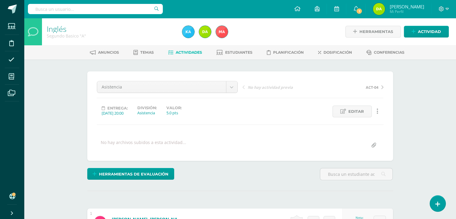
click at [152, 79] on div "Asistencia Asistencia ACT-04 ACT-03 Parcial U3 ACT-02 Actitudinal Prueba Objeti…" at bounding box center [240, 115] width 306 height 89
click at [186, 48] on link "Actividades" at bounding box center [185, 53] width 34 height 10
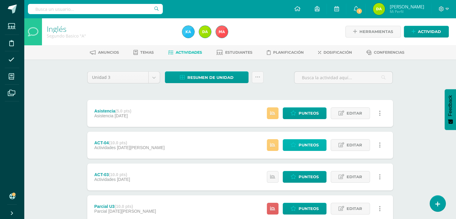
click at [322, 146] on link "Punteos" at bounding box center [305, 145] width 44 height 12
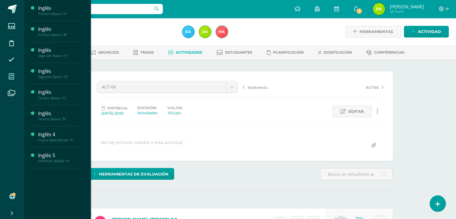
scroll to position [0, 0]
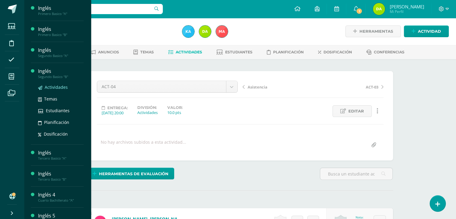
click at [55, 90] on span "Actividades" at bounding box center [56, 87] width 23 height 6
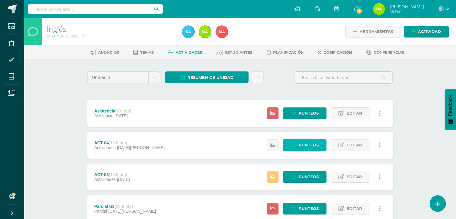
click at [295, 149] on link "Punteos" at bounding box center [305, 145] width 44 height 12
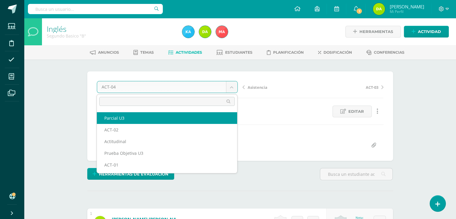
scroll to position [33, 0]
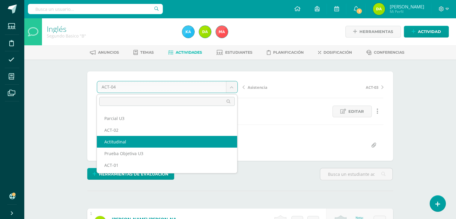
select select "/dashboard/teacher/grade-activity/120719/"
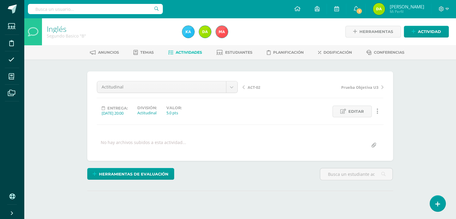
click at [179, 161] on div "¿Estás seguro que quieres eliminar esta actividad? Esto borrará la actividad y …" at bounding box center [240, 148] width 311 height 154
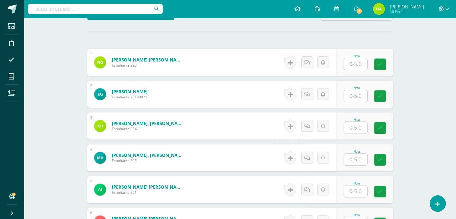
scroll to position [160, 0]
click at [358, 64] on input "text" at bounding box center [359, 64] width 24 height 12
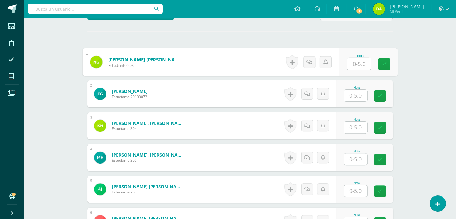
scroll to position [160, 0]
type input "e"
type input "3"
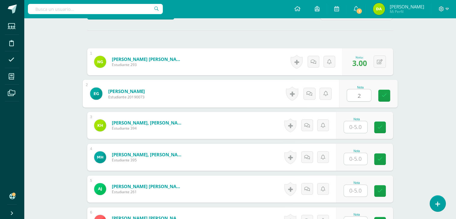
type input "2"
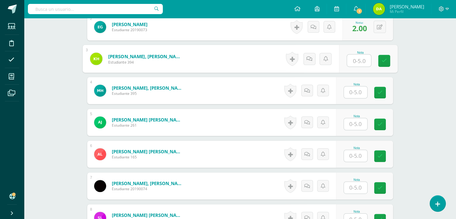
scroll to position [227, 0]
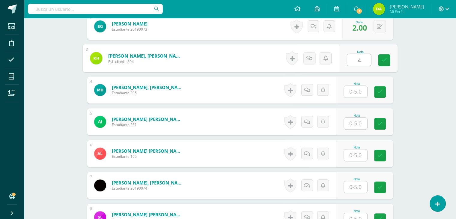
type input "4"
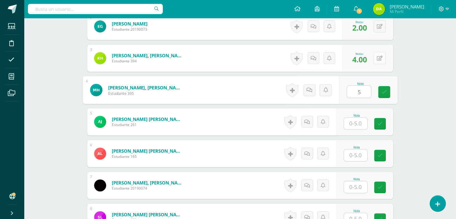
type input "5"
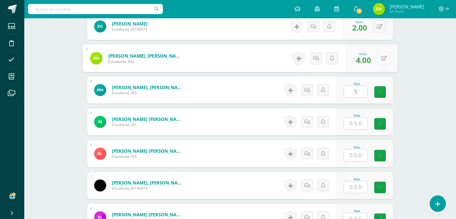
click at [379, 60] on button at bounding box center [384, 58] width 13 height 13
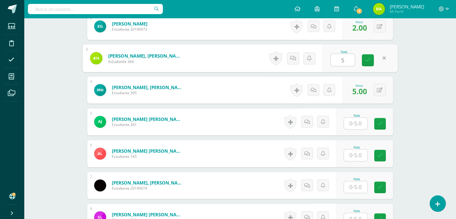
type input "5"
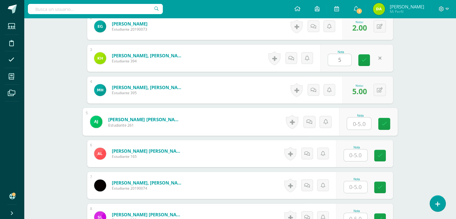
click at [360, 119] on input "text" at bounding box center [359, 124] width 24 height 12
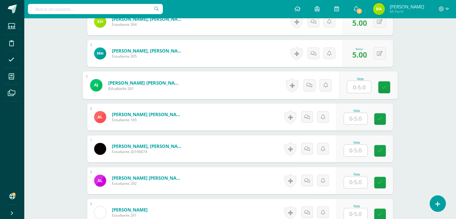
scroll to position [264, 0]
type input "4"
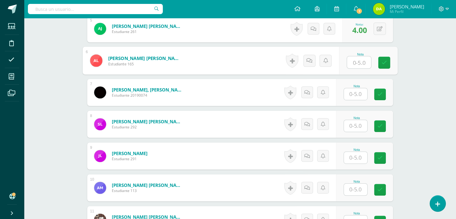
scroll to position [320, 0]
type input "5"
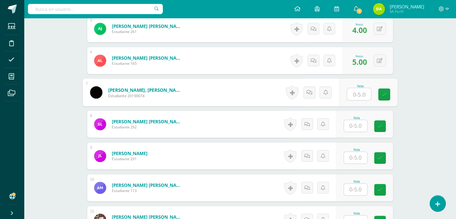
type input "3"
type input "4"
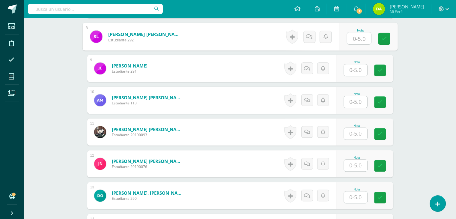
scroll to position [408, 0]
type input "5"
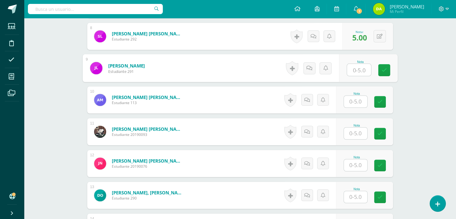
type input "4"
type input "5"
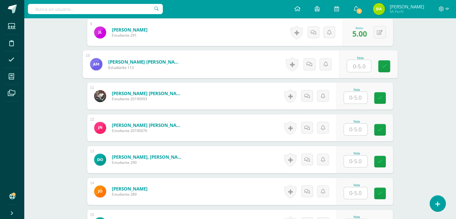
scroll to position [443, 0]
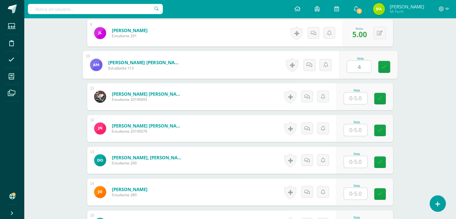
type input "4"
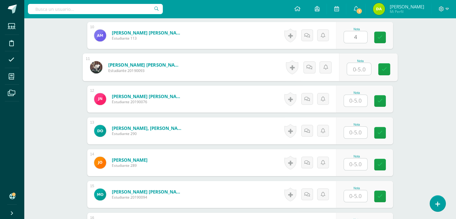
scroll to position [473, 0]
type input "5"
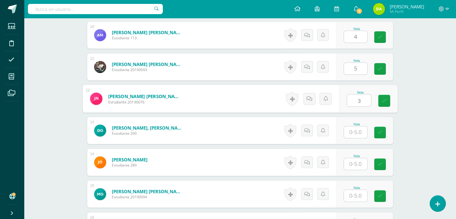
type input "3"
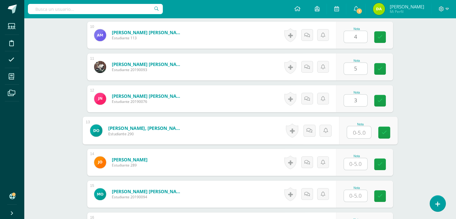
click at [356, 134] on input "text" at bounding box center [359, 132] width 24 height 12
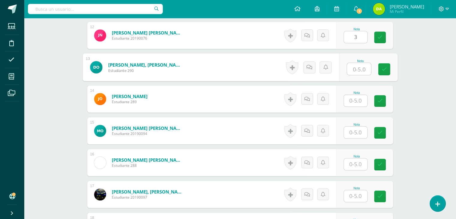
scroll to position [538, 0]
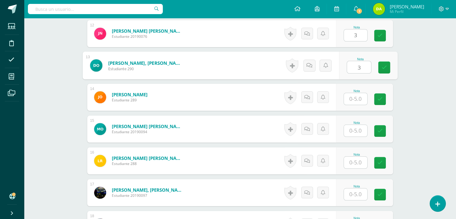
type input "3"
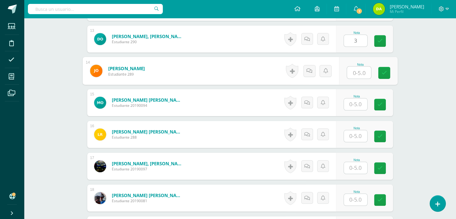
scroll to position [564, 0]
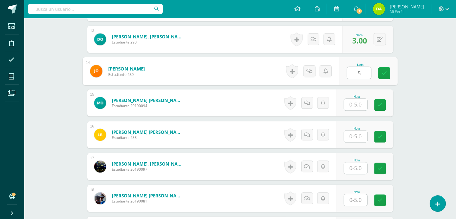
type input "5"
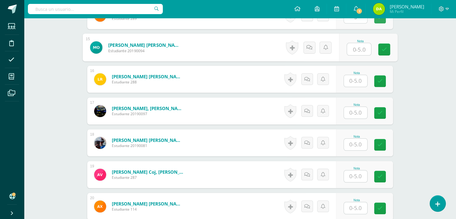
scroll to position [622, 0]
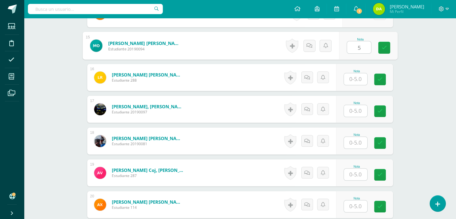
type input "5"
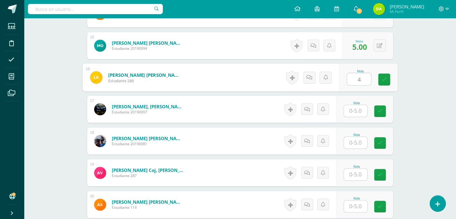
type input "4"
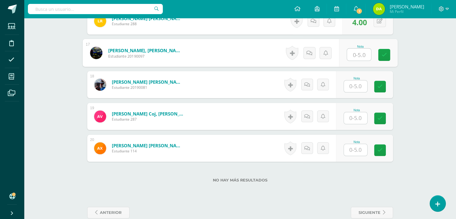
scroll to position [681, 0]
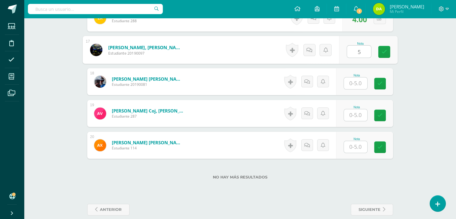
type input "5"
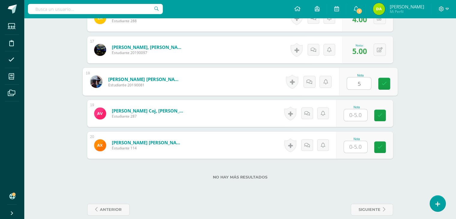
type input "5"
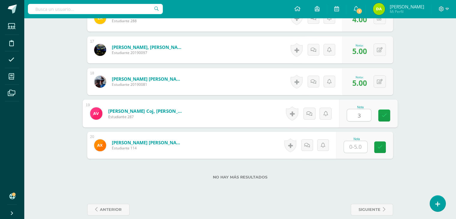
type input "3"
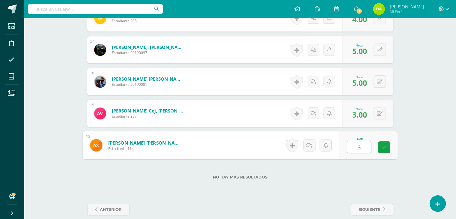
type input "3"
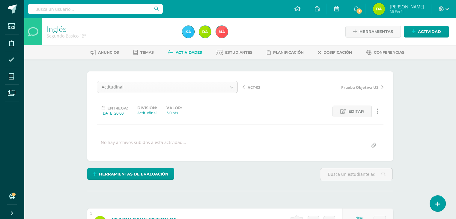
scroll to position [16, 0]
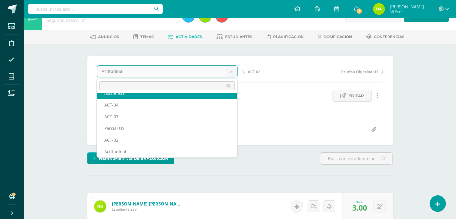
scroll to position [0, 0]
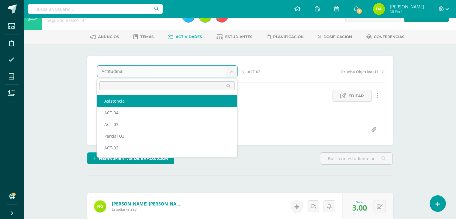
select select "/dashboard/teacher/grade-activity/120733/"
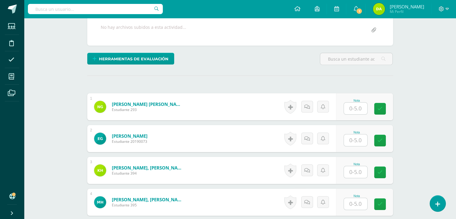
scroll to position [116, 0]
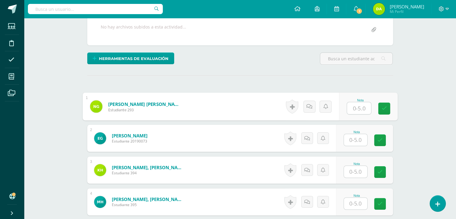
click at [360, 112] on input "text" at bounding box center [359, 108] width 24 height 12
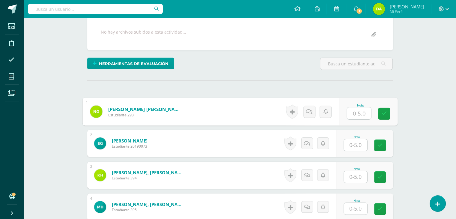
scroll to position [110, 0]
type input "5"
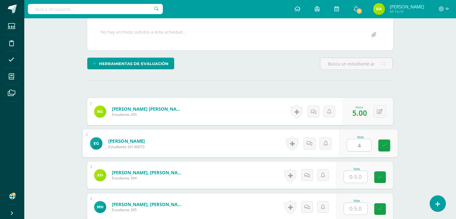
type input "4"
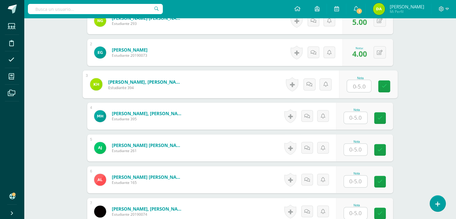
scroll to position [203, 0]
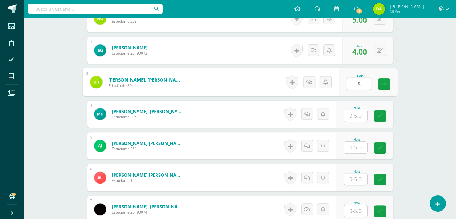
type input "5"
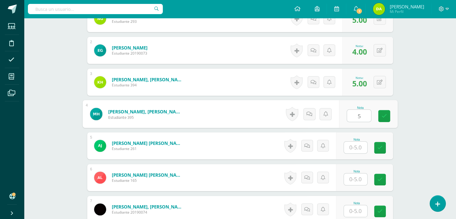
type input "5"
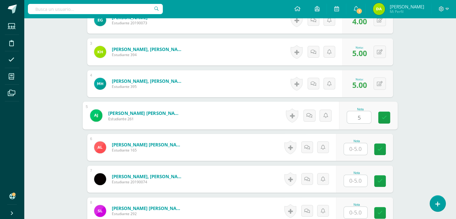
scroll to position [282, 0]
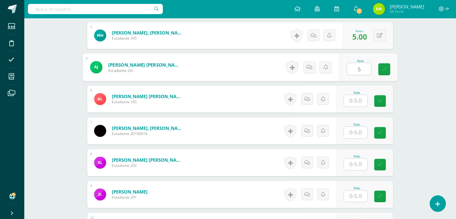
type input "5"
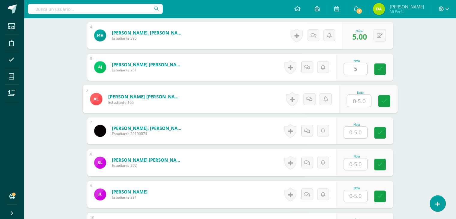
click at [356, 97] on input "text" at bounding box center [359, 101] width 24 height 12
type input "4"
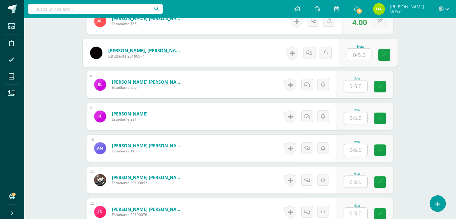
scroll to position [364, 0]
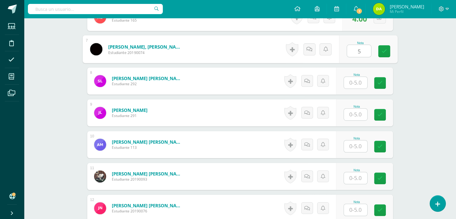
type input "5"
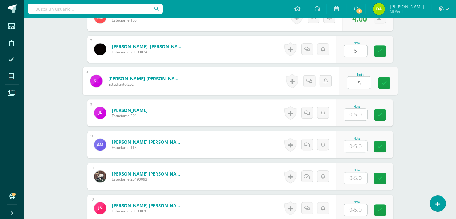
type input "5"
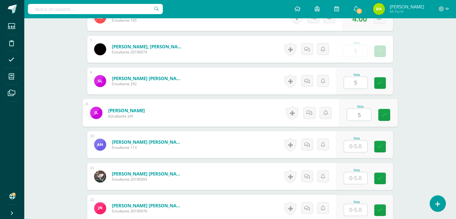
type input "5"
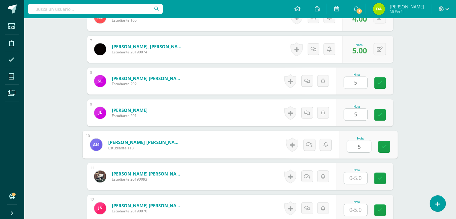
type input "5"
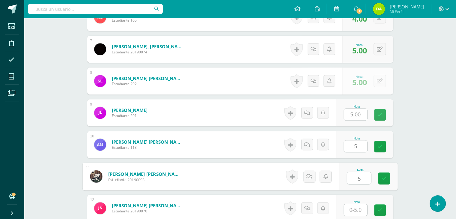
type input "5"
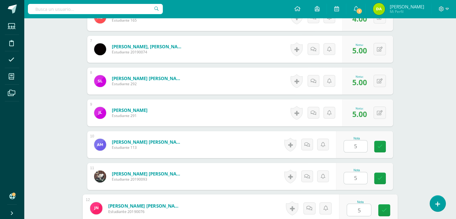
type input "5"
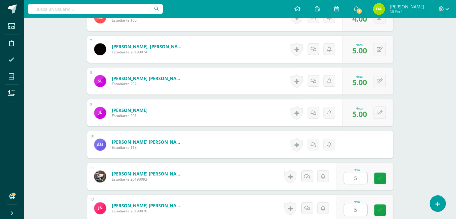
scroll to position [495, 0]
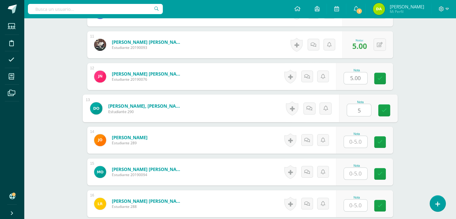
type input "5"
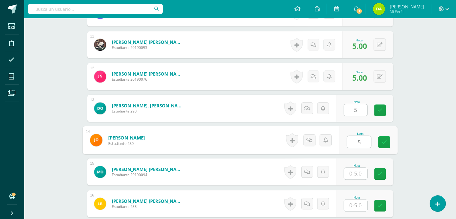
type input "5"
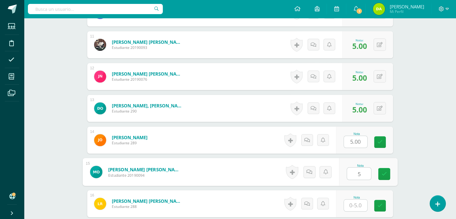
type input "5"
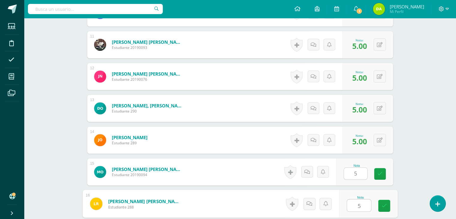
type input "5"
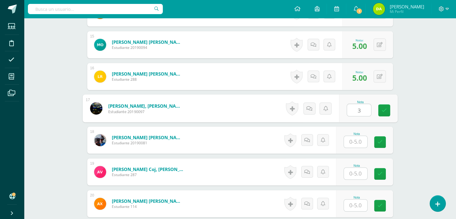
type input "3"
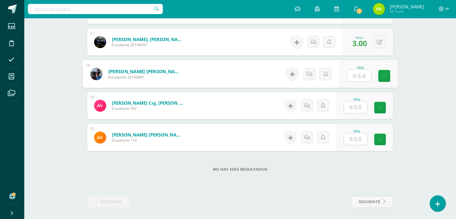
scroll to position [689, 0]
type input "5"
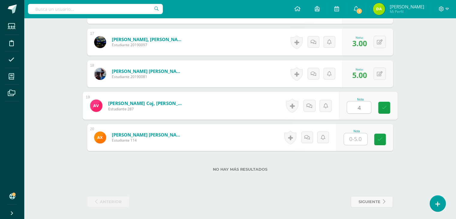
type input "4"
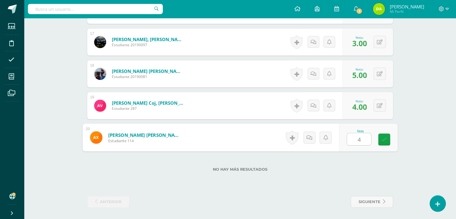
type input "4"
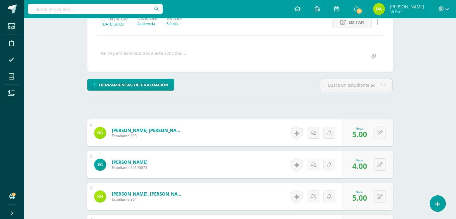
scroll to position [0, 0]
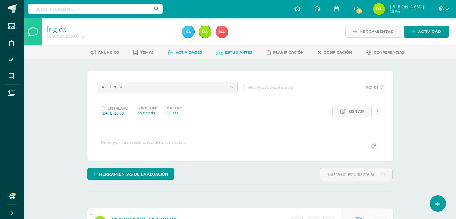
click at [227, 51] on span "Estudiantes" at bounding box center [238, 52] width 27 height 5
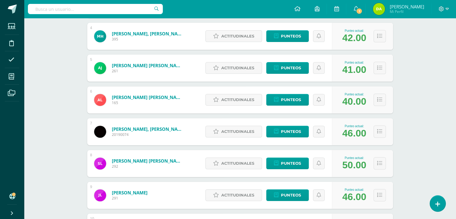
scroll to position [70, 0]
